Goal: Task Accomplishment & Management: Manage account settings

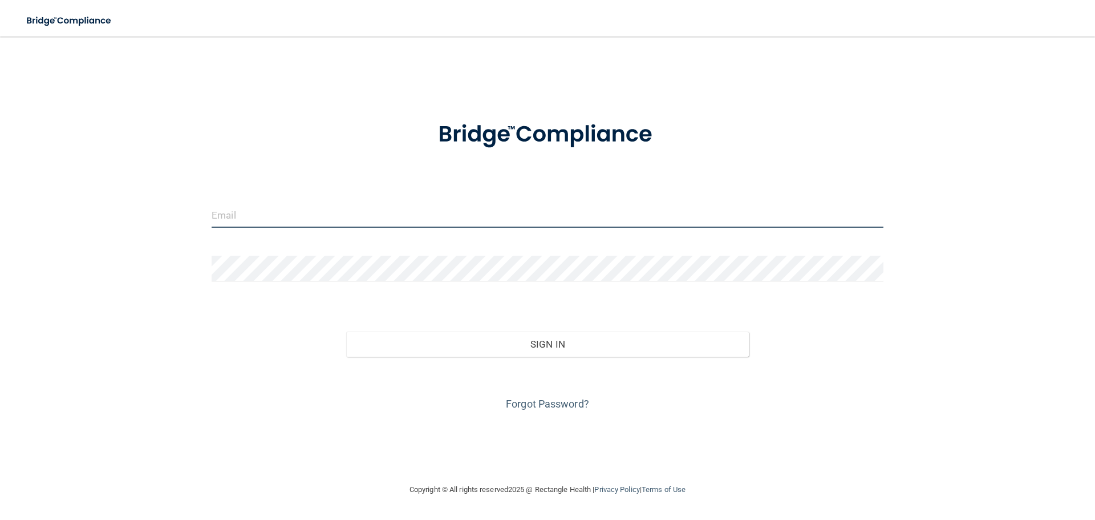
click at [237, 212] on input "email" at bounding box center [548, 215] width 672 height 26
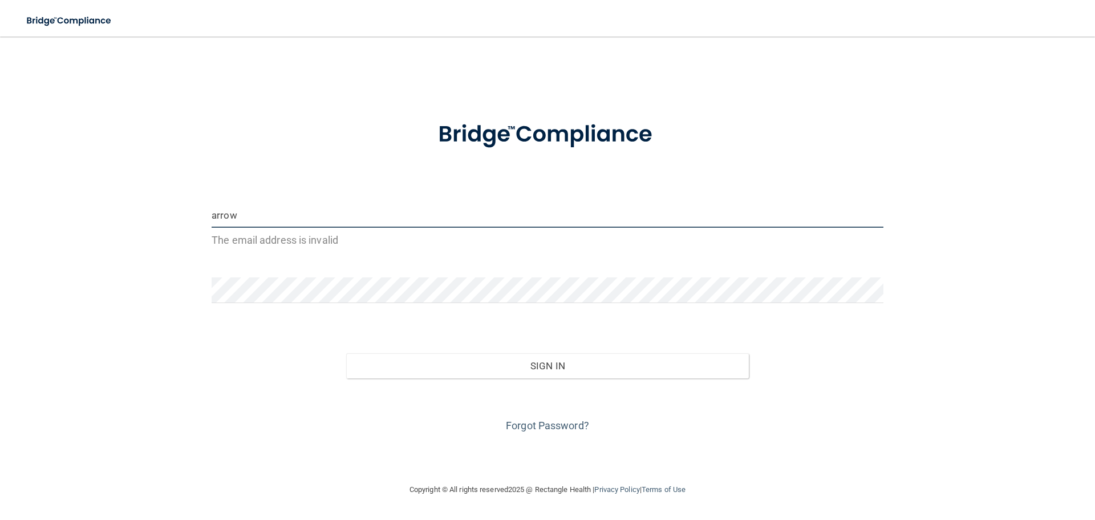
type input "[EMAIL_ADDRESS][PERSON_NAME][PERSON_NAME][DOMAIN_NAME]"
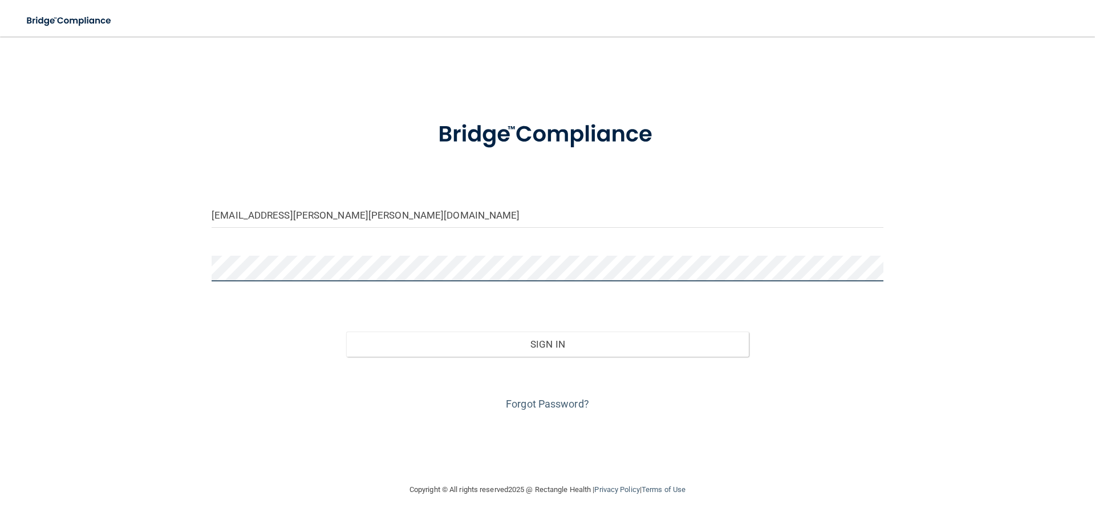
click at [346, 331] on button "Sign In" at bounding box center [547, 343] width 403 height 25
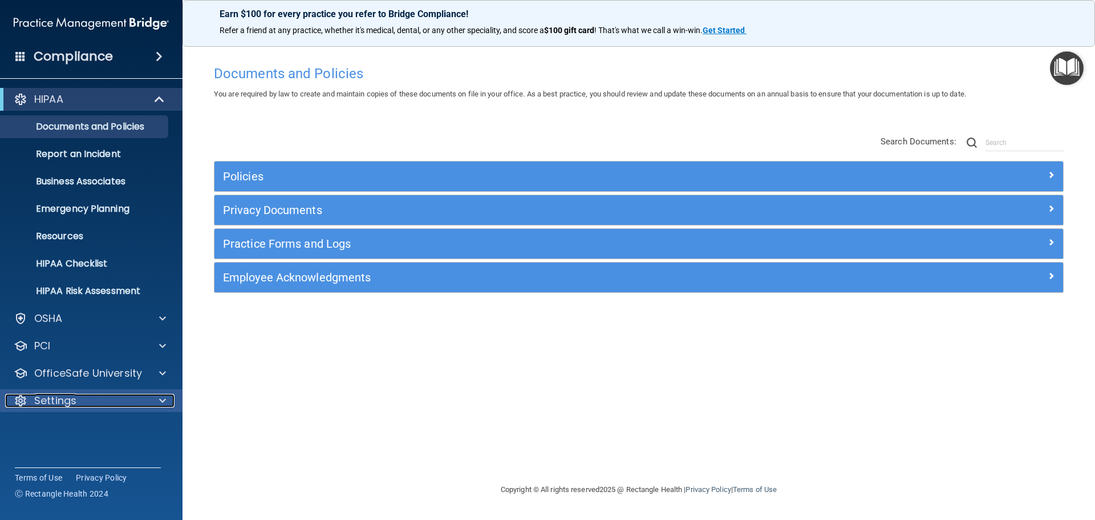
click at [70, 404] on p "Settings" at bounding box center [55, 401] width 42 height 14
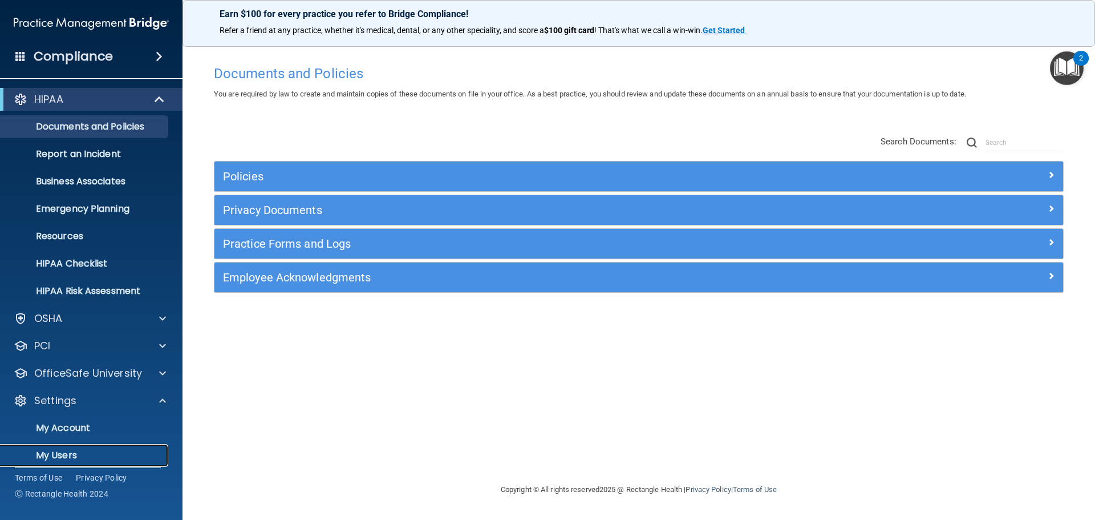
click at [52, 453] on p "My Users" at bounding box center [85, 454] width 156 height 11
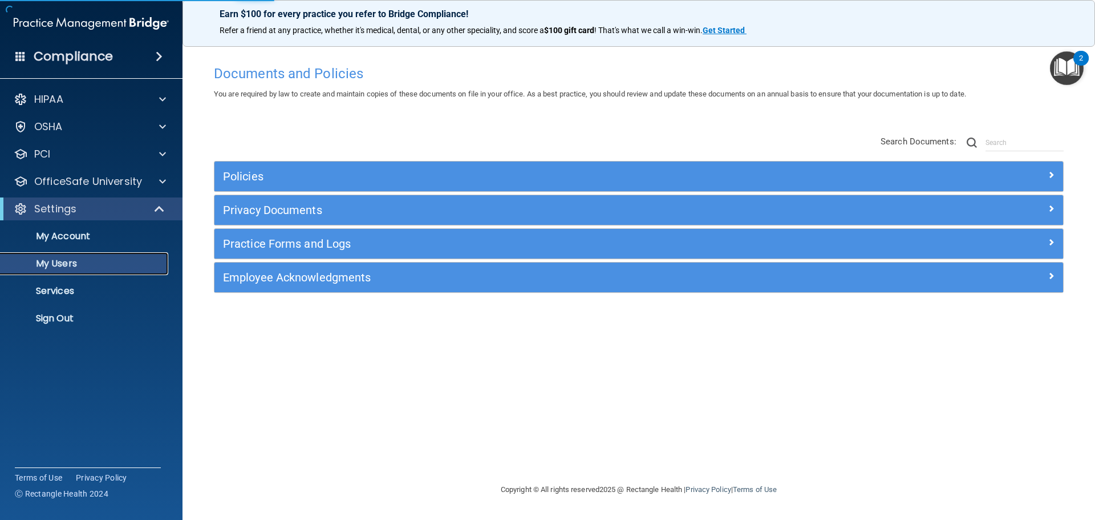
select select "20"
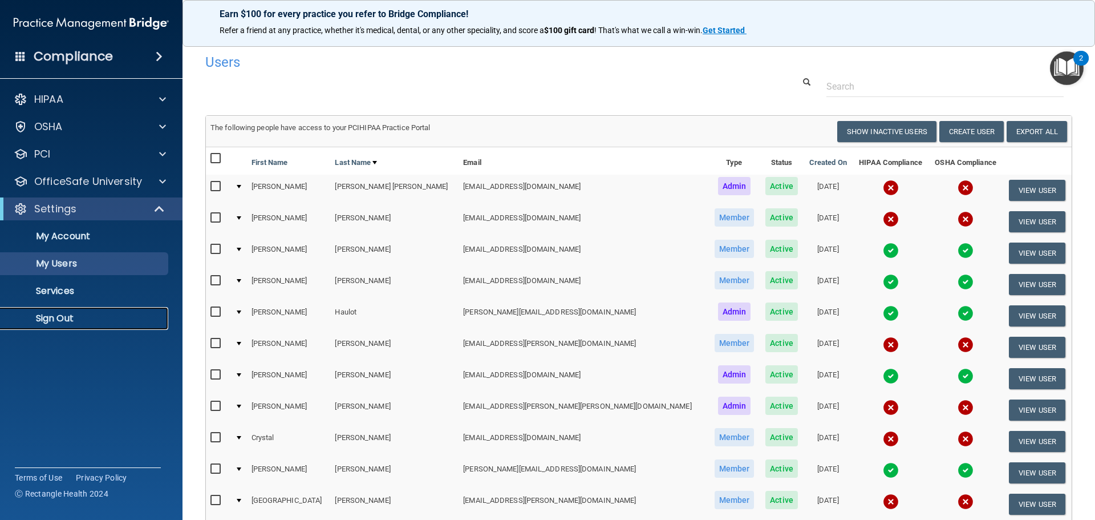
click at [56, 323] on p "Sign Out" at bounding box center [85, 318] width 156 height 11
